Goal: Complete application form

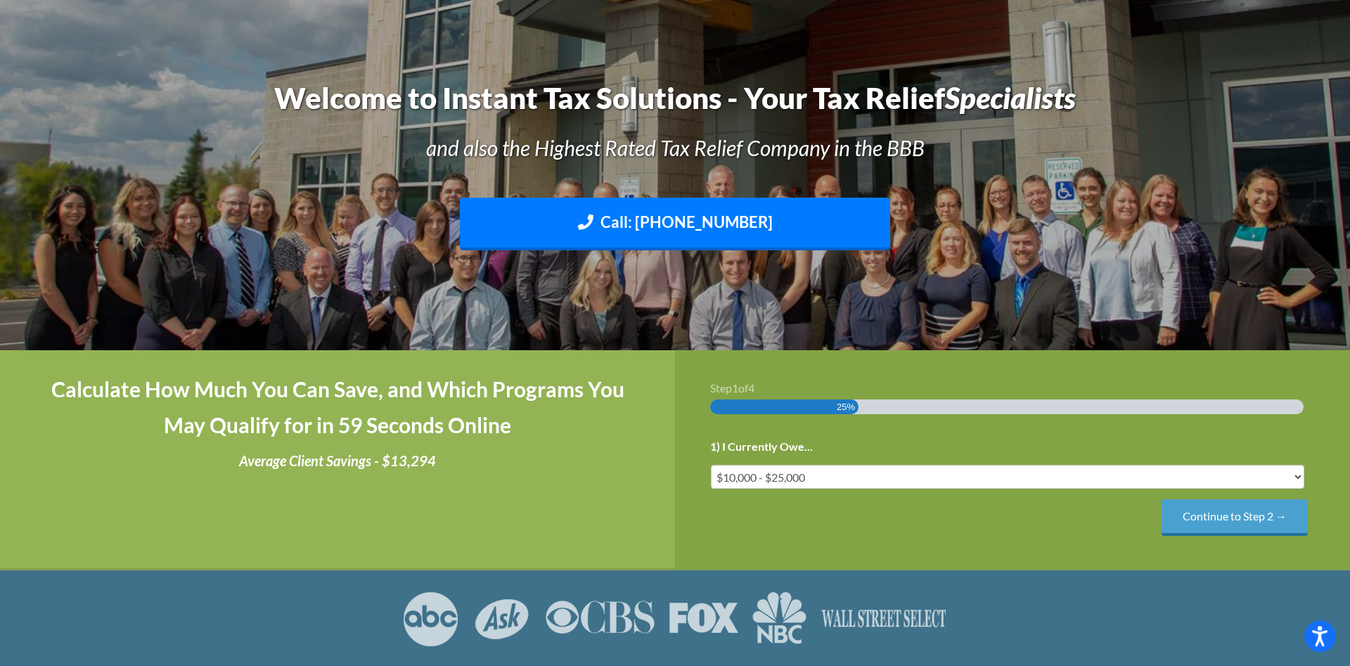
scroll to position [215, 0]
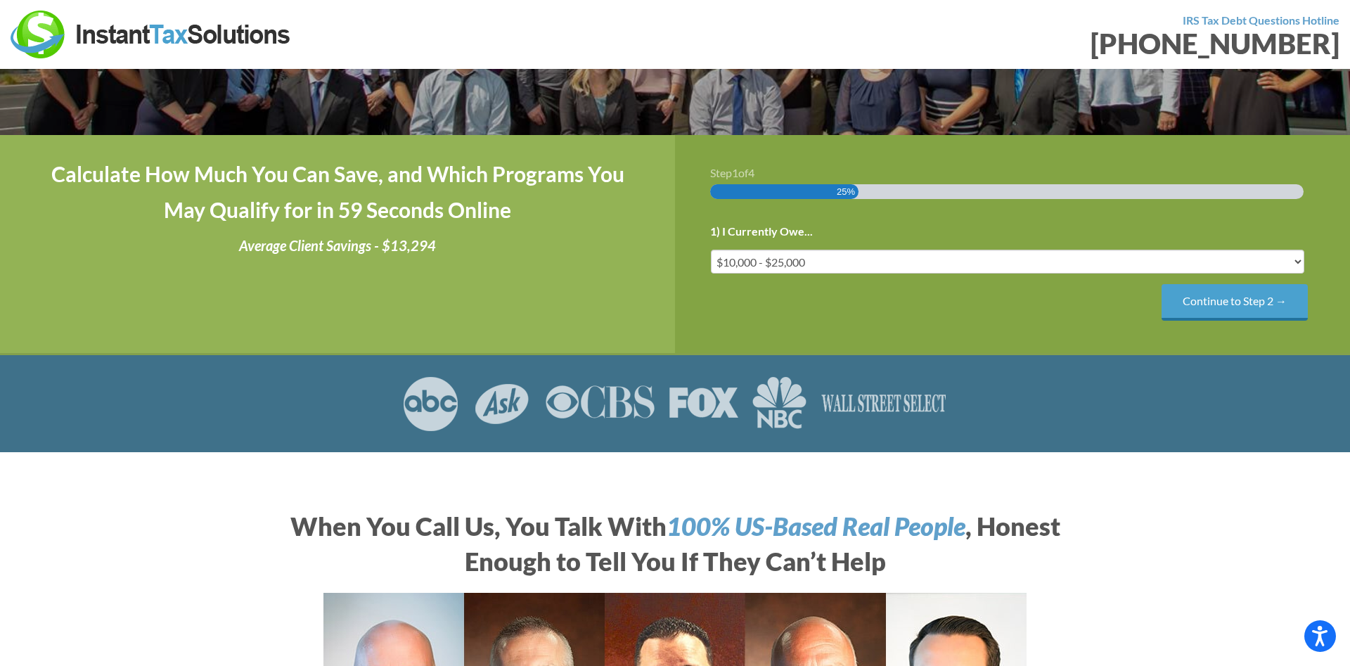
drag, startPoint x: 1203, startPoint y: 300, endPoint x: 1150, endPoint y: 298, distance: 53.5
click at [1203, 300] on input "Continue to Step 2 →" at bounding box center [1235, 302] width 146 height 36
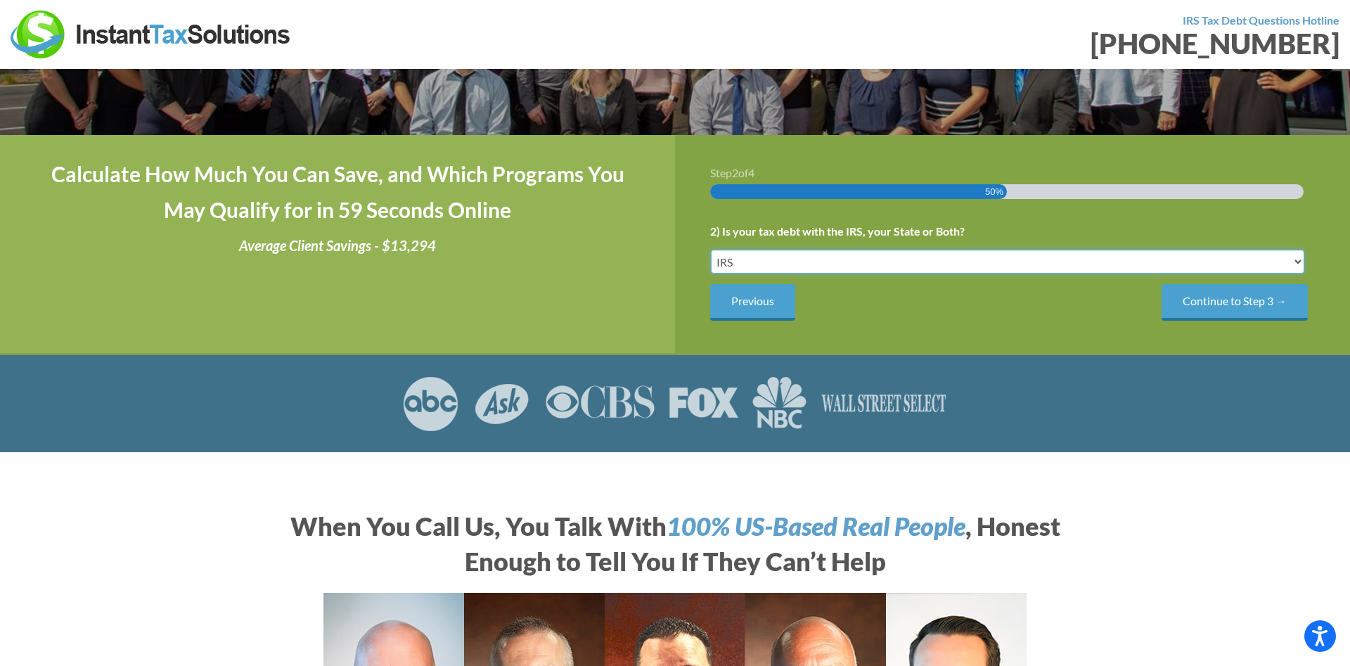
click at [711, 250] on select "IRS State Both IRS and State" at bounding box center [1007, 262] width 593 height 24
select select "Both IRS and State"
click option "Both IRS and State" at bounding box center [0, 0] width 0 height 0
click at [1242, 301] on input "Continue to Step 3 →" at bounding box center [1235, 302] width 146 height 36
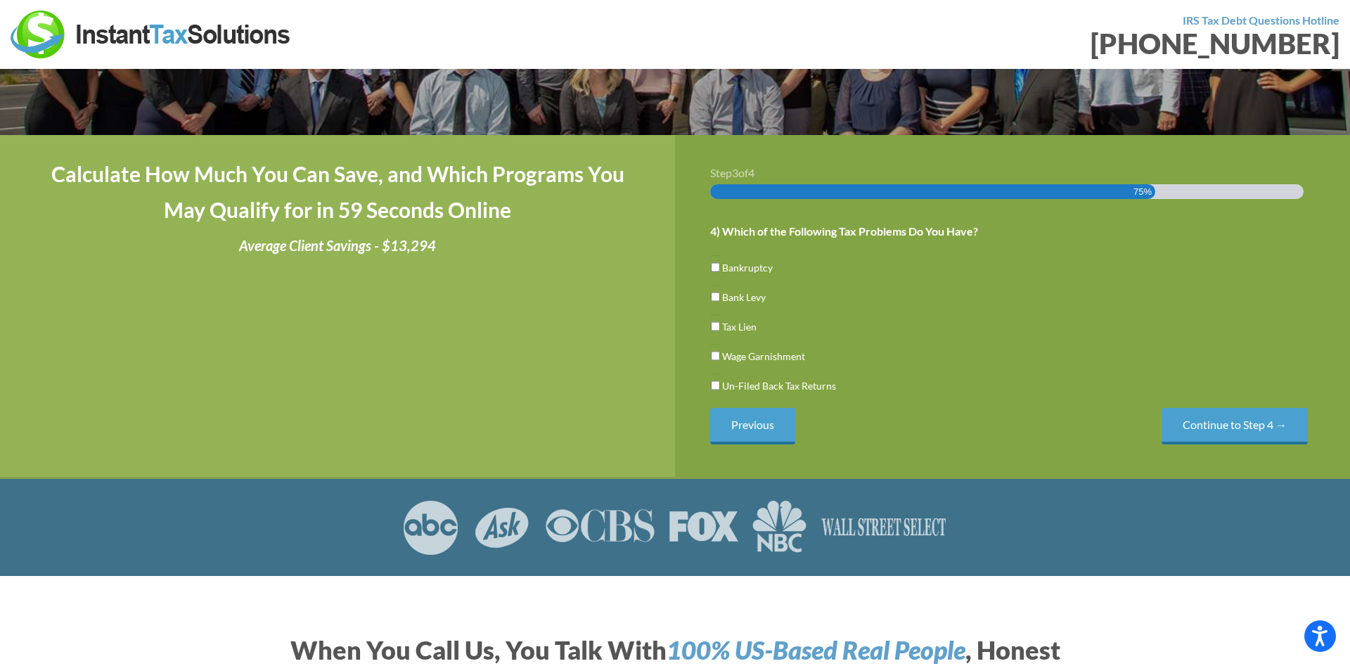
click at [706, 386] on div "Step 3 of 4 75% 1) I Currently Owe... Less than $10,000 $10,000 - $25,000 $25,0…" at bounding box center [1012, 306] width 675 height 342
click at [712, 385] on input "Un-Filed Back Tax Returns" at bounding box center [715, 385] width 9 height 24
checkbox input "true"
click at [1242, 414] on input "Continue to Step 4 →" at bounding box center [1235, 426] width 146 height 36
click at [1239, 424] on input "Continue to Step 4 →" at bounding box center [1235, 426] width 146 height 36
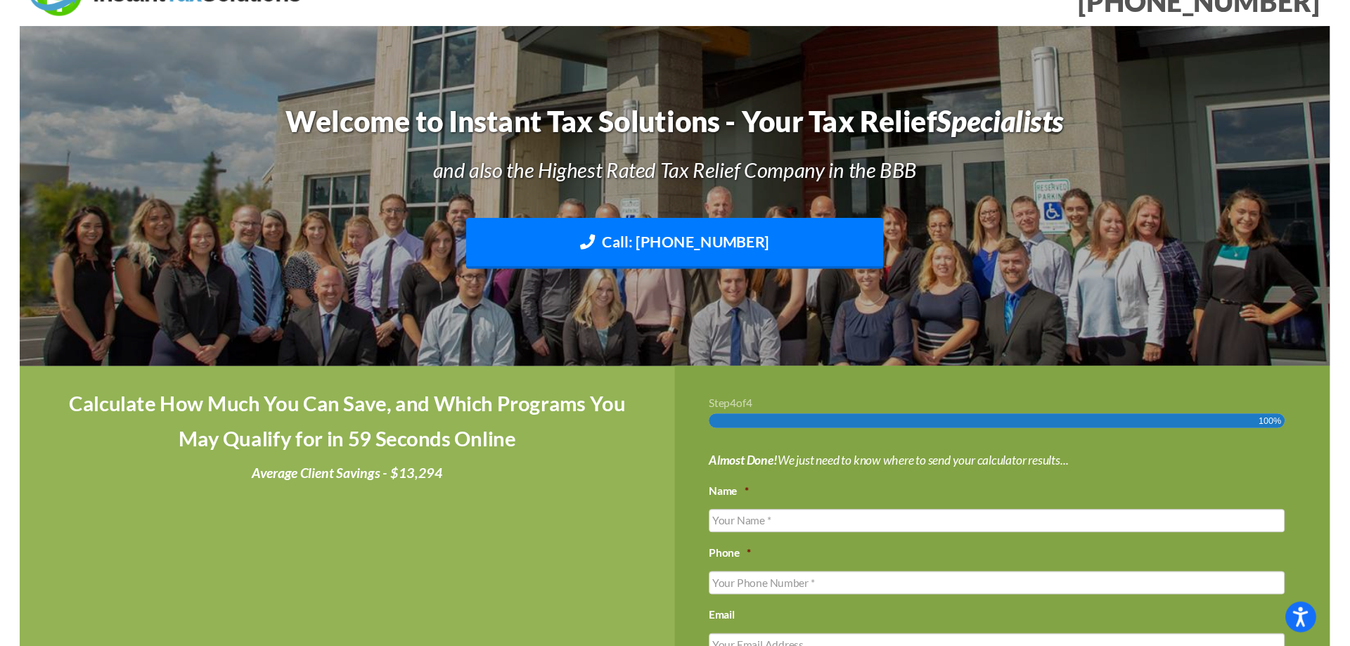
scroll to position [0, 0]
